Goal: Task Accomplishment & Management: Manage account settings

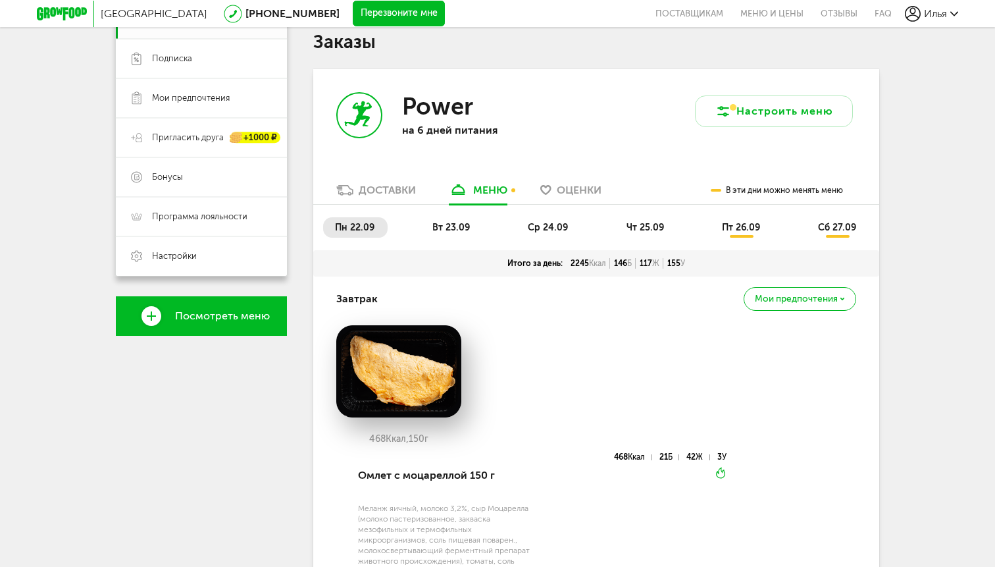
scroll to position [225, 0]
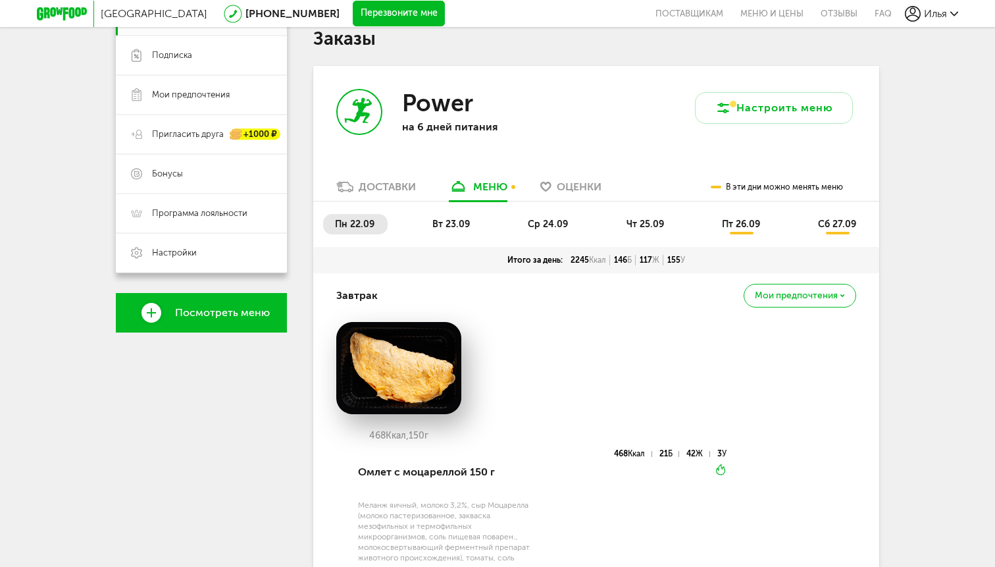
click at [778, 302] on div "Мои предпочтения" at bounding box center [800, 295] width 113 height 23
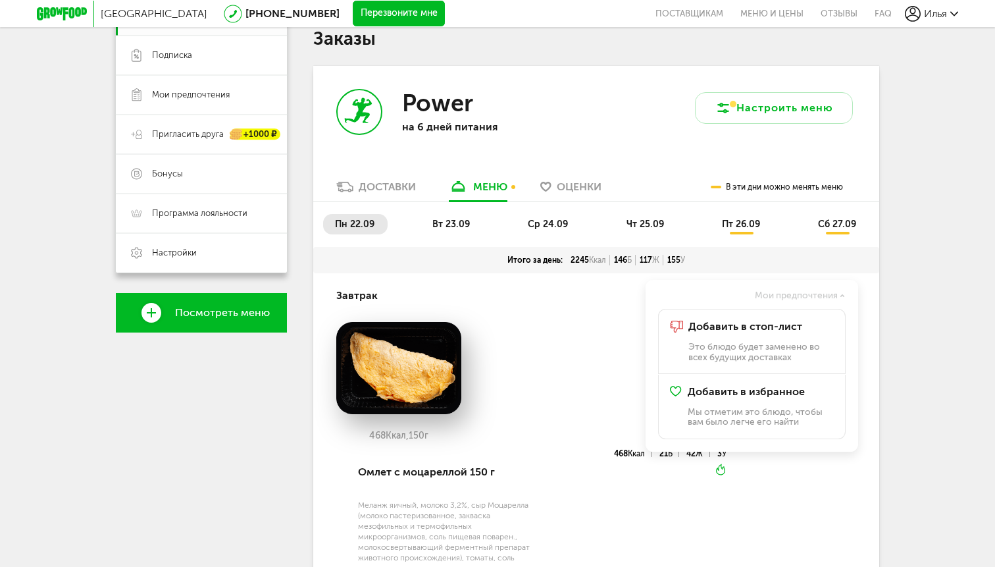
click at [776, 286] on div "Мои предпочтения" at bounding box center [751, 295] width 211 height 23
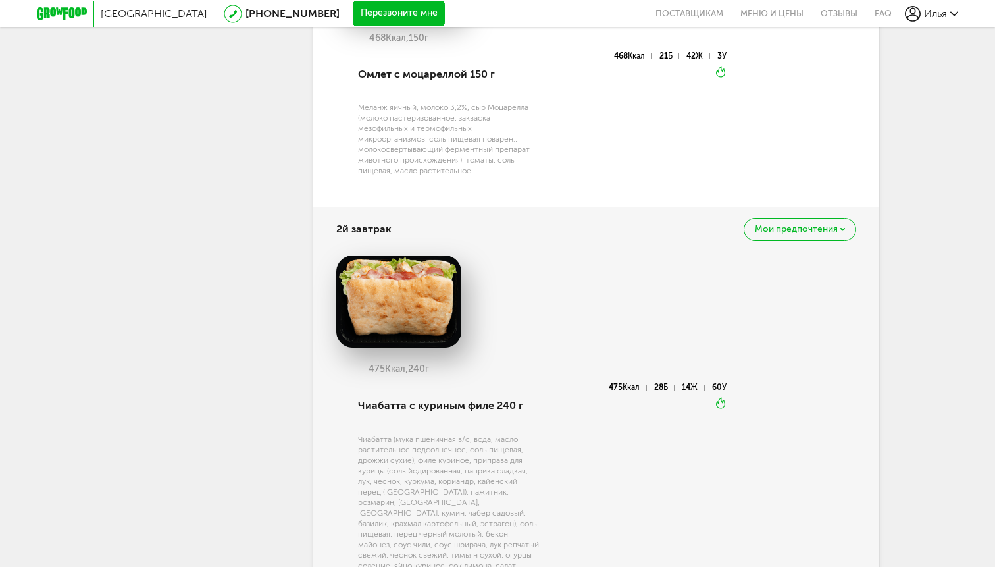
scroll to position [305, 0]
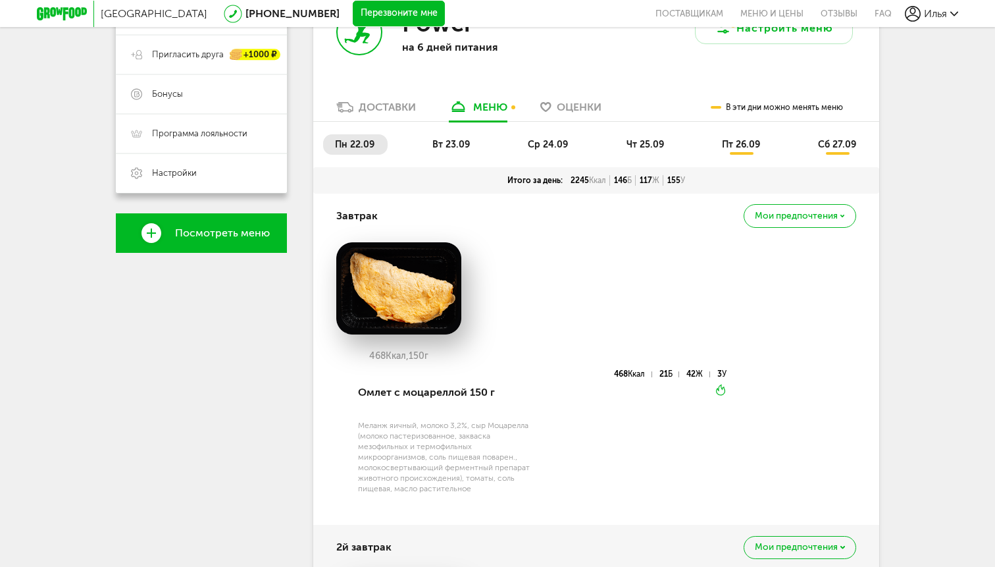
click at [639, 144] on span "чт 25.09" at bounding box center [646, 144] width 38 height 11
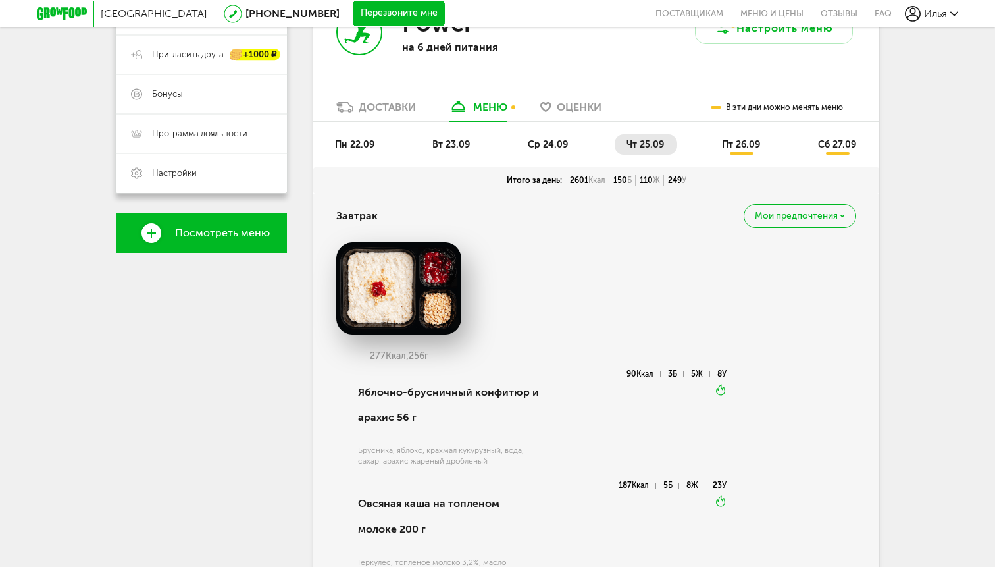
click at [723, 155] on ul "пн 22.09 вт 23.09 ср 24.09 чт 25.09 пт 26.09 сб 27.09" at bounding box center [596, 150] width 546 height 33
click at [729, 150] on li "пт 26.09" at bounding box center [741, 144] width 63 height 20
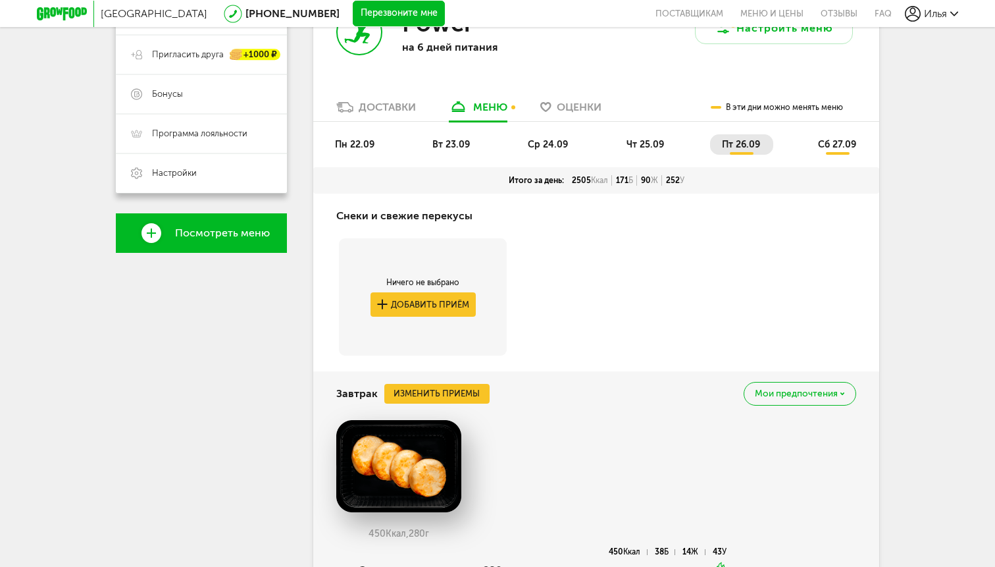
click at [824, 153] on li "сб 27.09" at bounding box center [837, 144] width 63 height 20
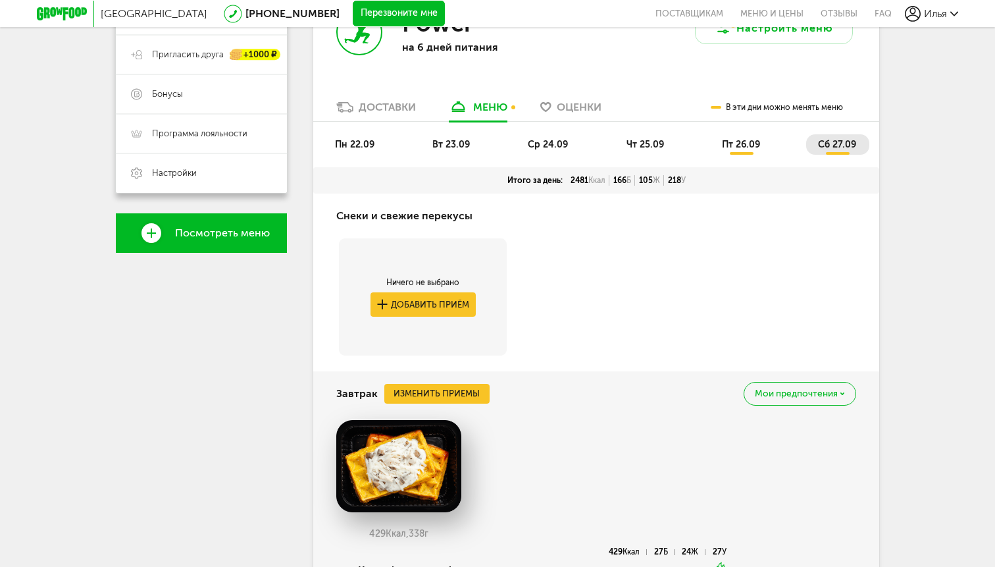
click at [371, 137] on li "пн 22.09" at bounding box center [355, 144] width 65 height 20
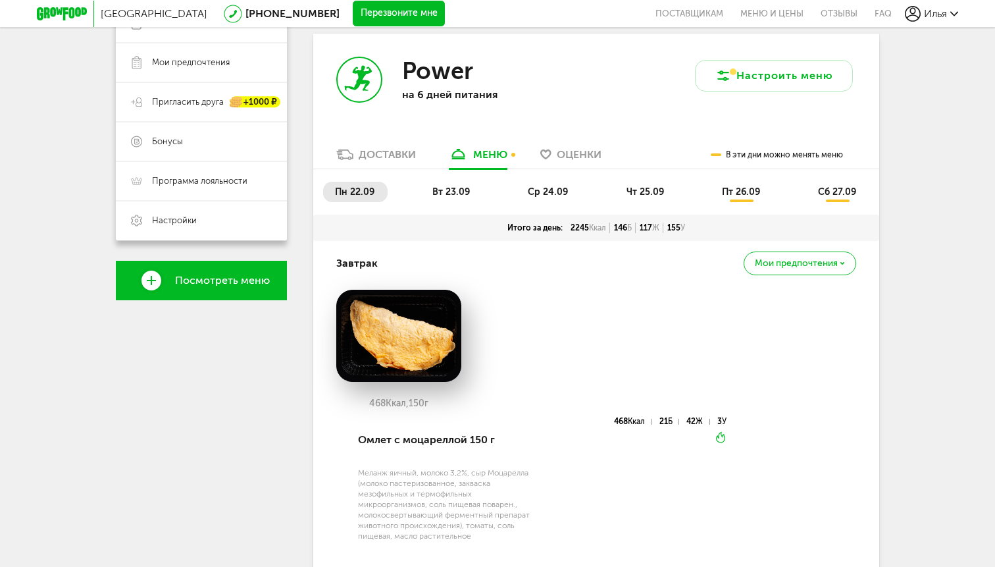
scroll to position [256, 0]
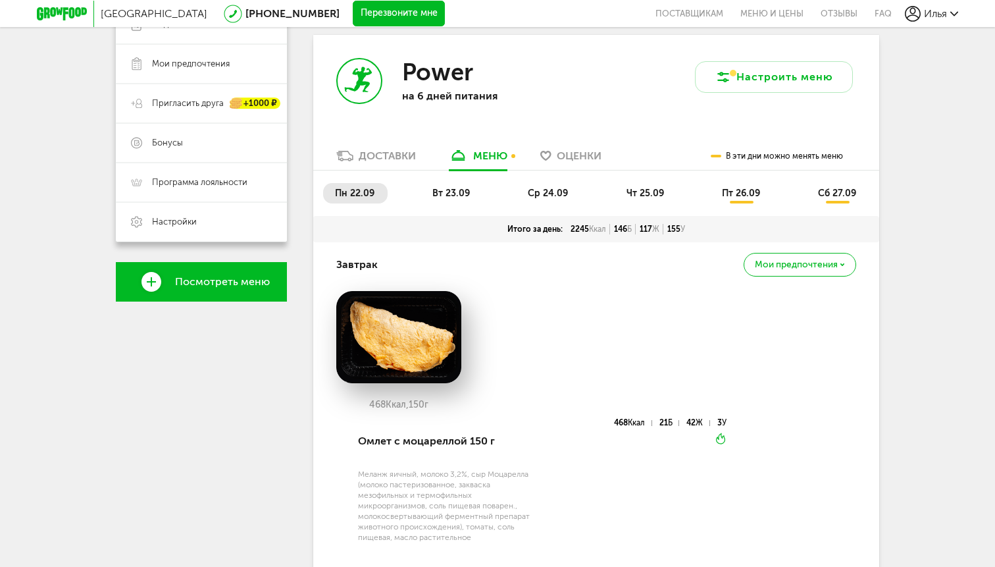
click at [639, 196] on span "чт 25.09" at bounding box center [646, 193] width 38 height 11
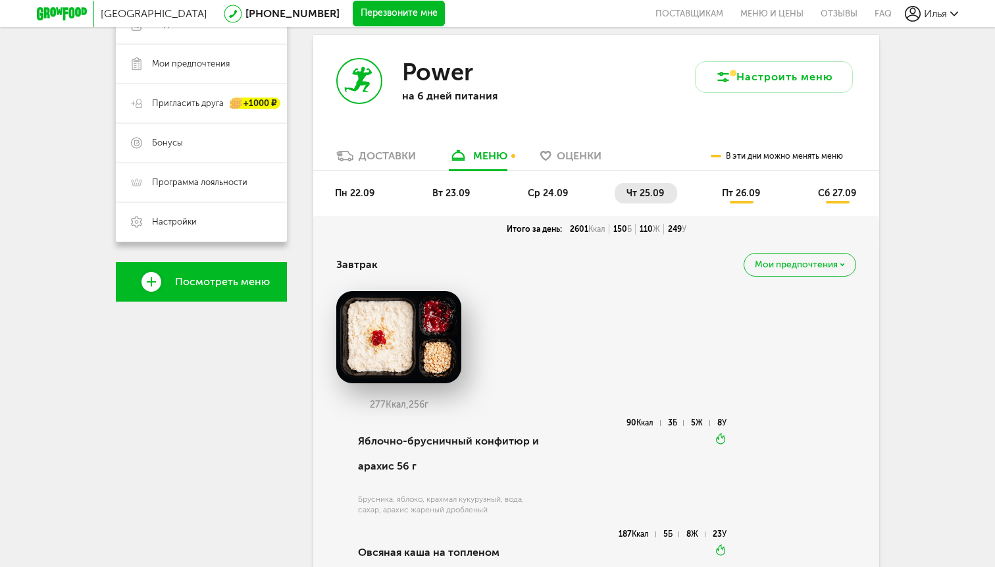
click at [551, 201] on li "ср 24.09" at bounding box center [548, 193] width 65 height 20
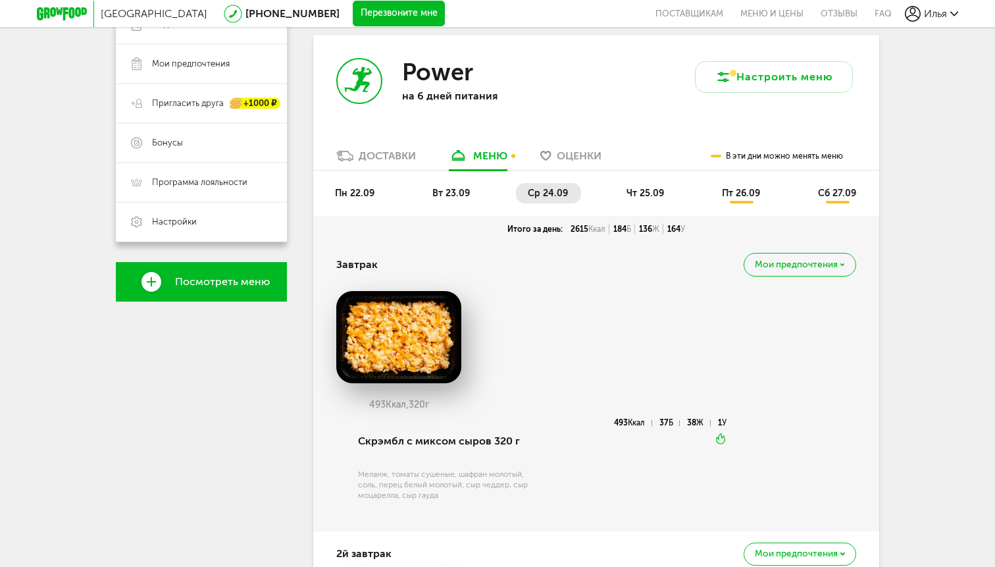
click at [371, 199] on li "пн 22.09" at bounding box center [355, 193] width 65 height 20
